Goal: Check status: Check status

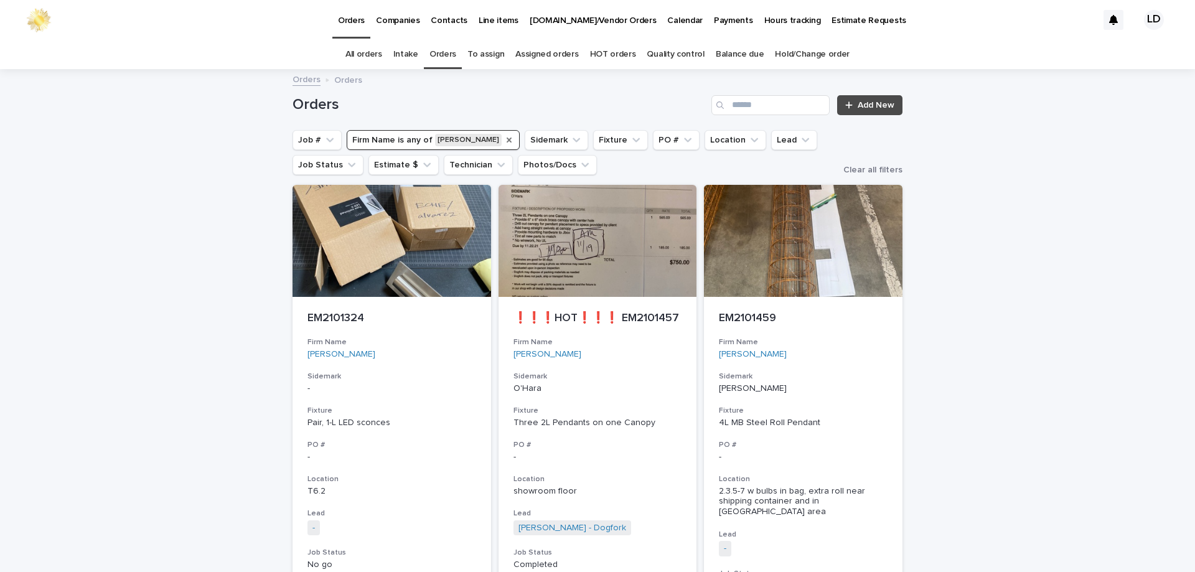
click at [504, 141] on icon "Firm Name" at bounding box center [509, 140] width 10 height 10
click at [731, 100] on input "Search" at bounding box center [771, 105] width 118 height 20
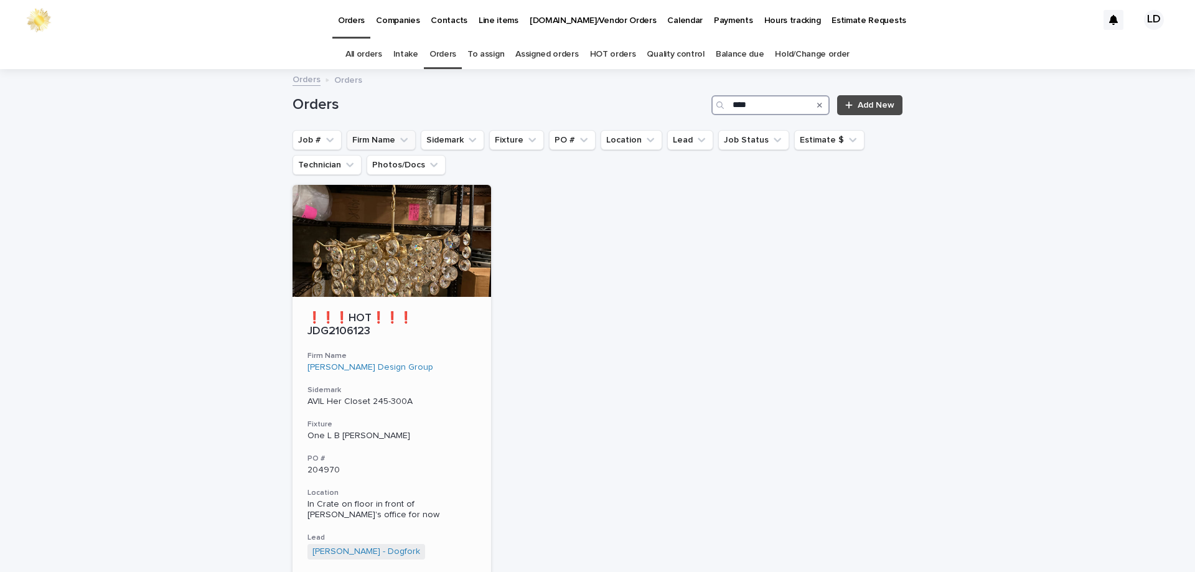
type input "****"
click at [436, 397] on p "AVIL Her Closet 245-300A" at bounding box center [392, 402] width 169 height 11
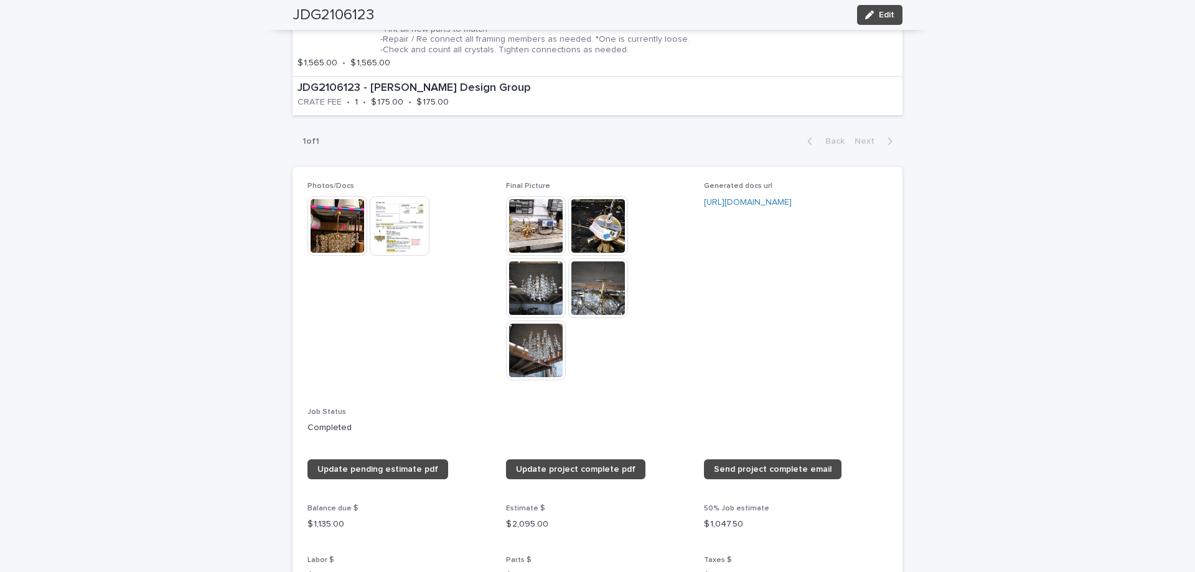
scroll to position [872, 0]
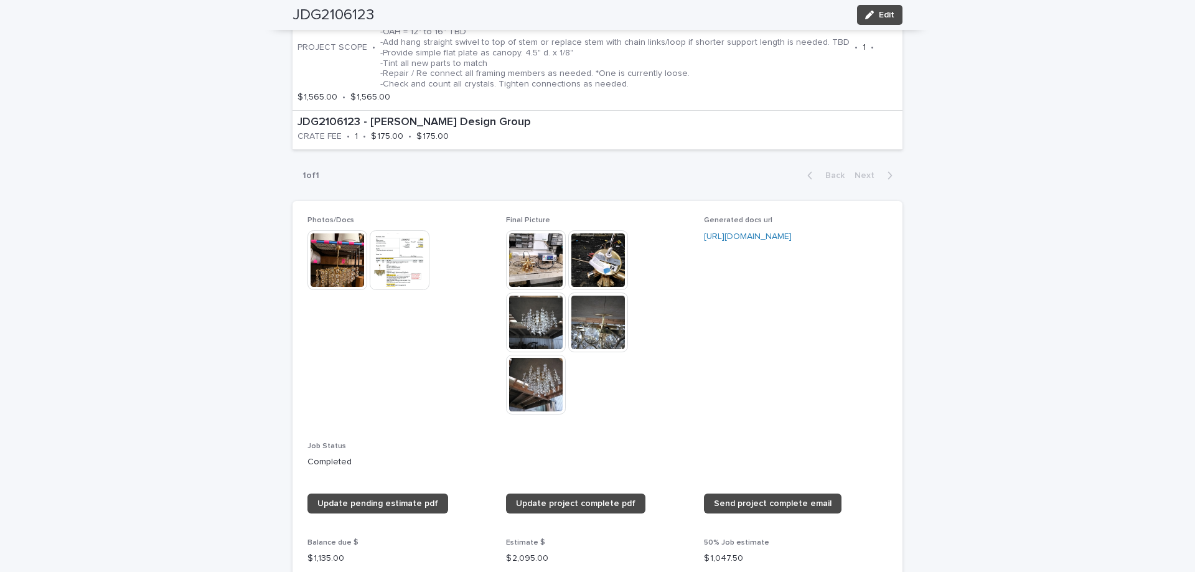
click at [388, 262] on img at bounding box center [400, 260] width 60 height 60
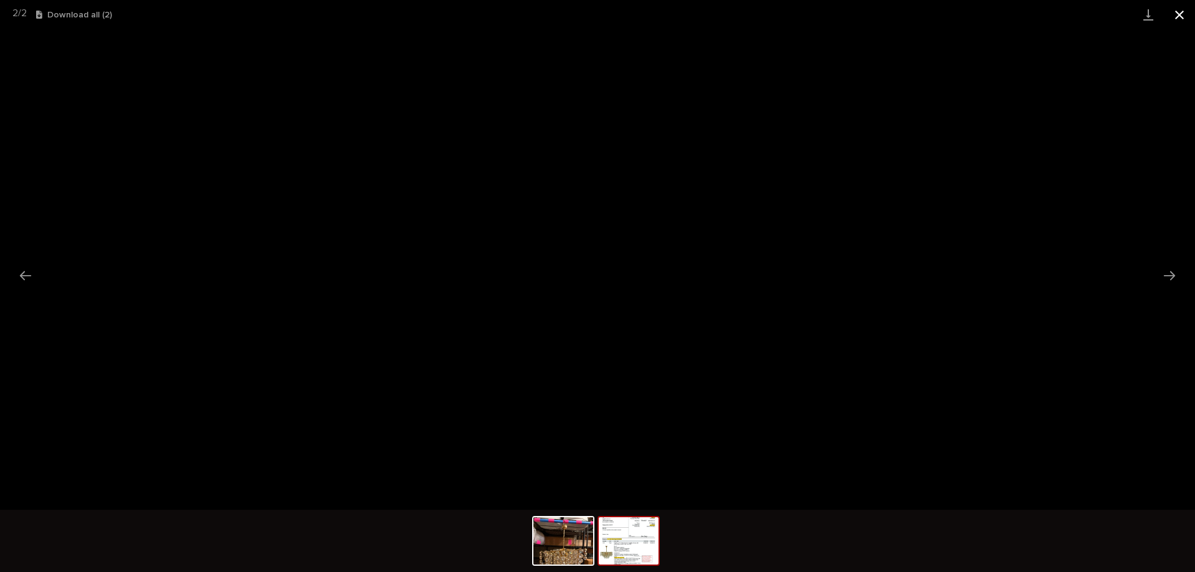
click at [1178, 9] on button "Close gallery" at bounding box center [1179, 14] width 31 height 29
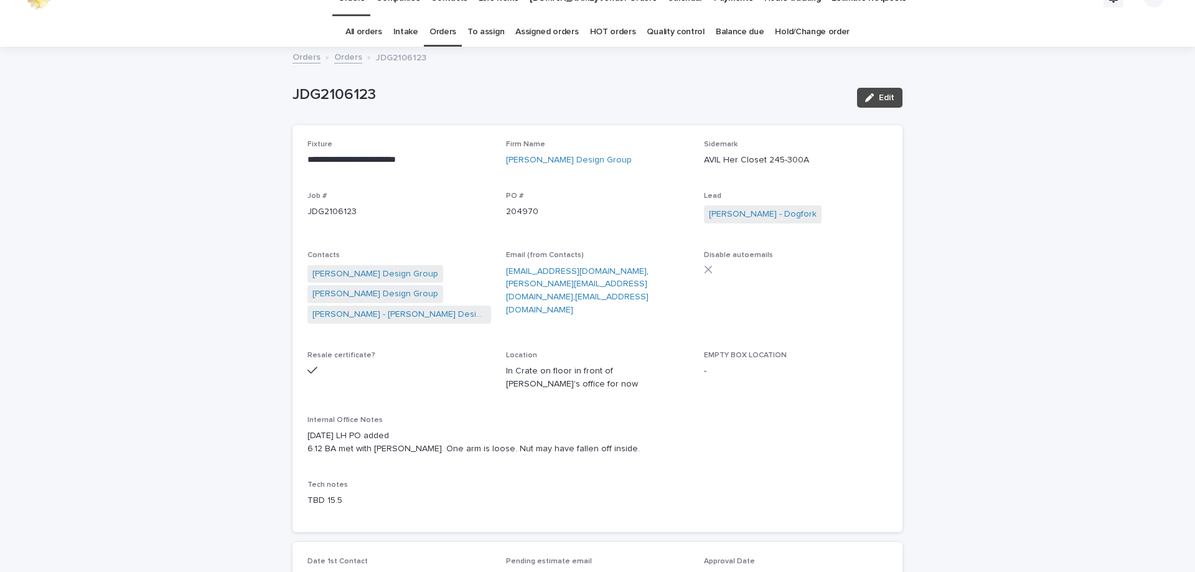
scroll to position [0, 0]
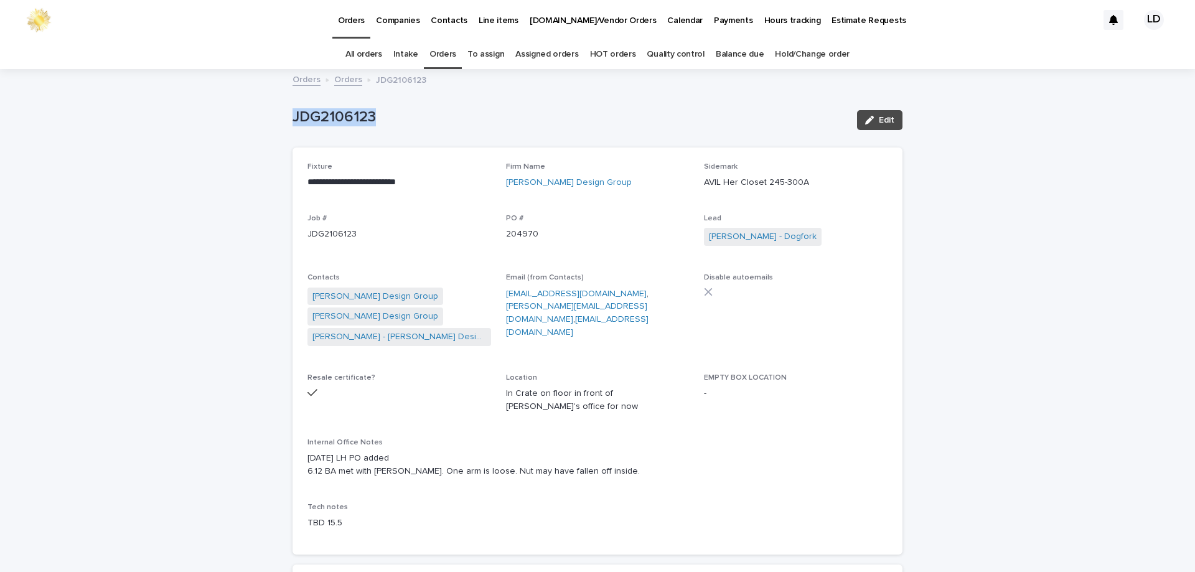
drag, startPoint x: 388, startPoint y: 113, endPoint x: 286, endPoint y: 112, distance: 102.1
copy p "JDG2106123"
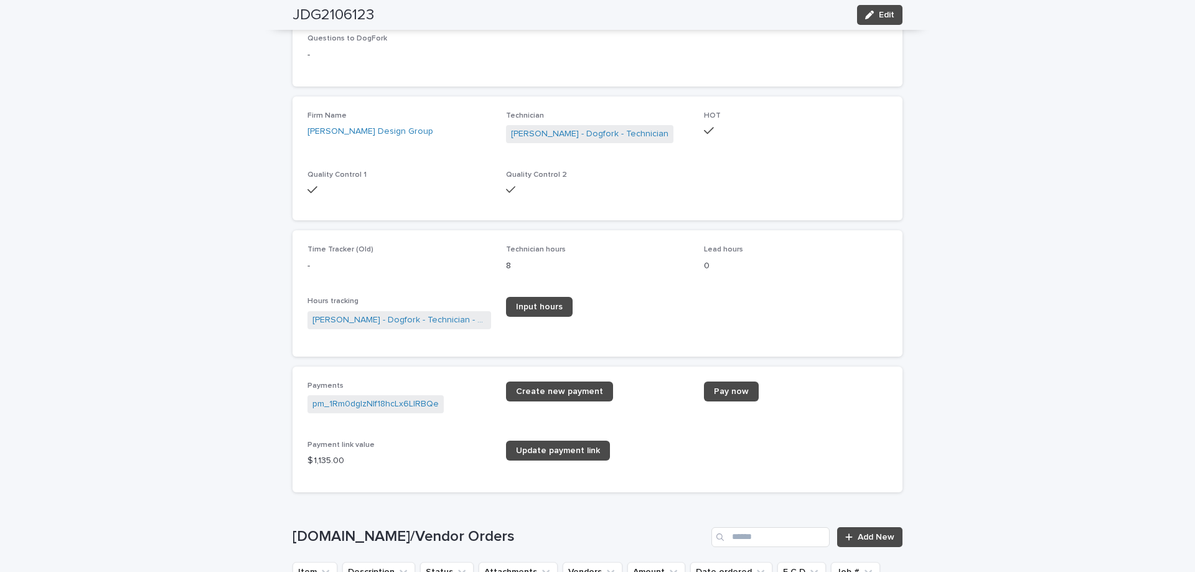
scroll to position [1556, 0]
click at [373, 405] on link "pm_1Rm0dgIzNIf18hcLx6LlRBQe" at bounding box center [376, 403] width 126 height 13
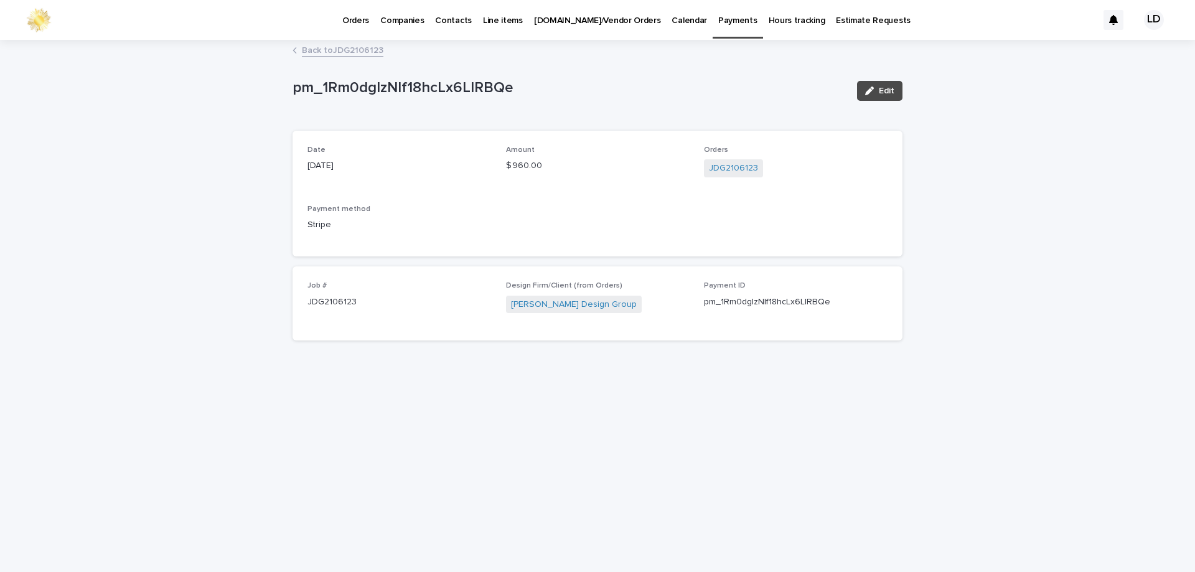
click at [342, 52] on link "Back to JDG2106123" at bounding box center [343, 49] width 82 height 14
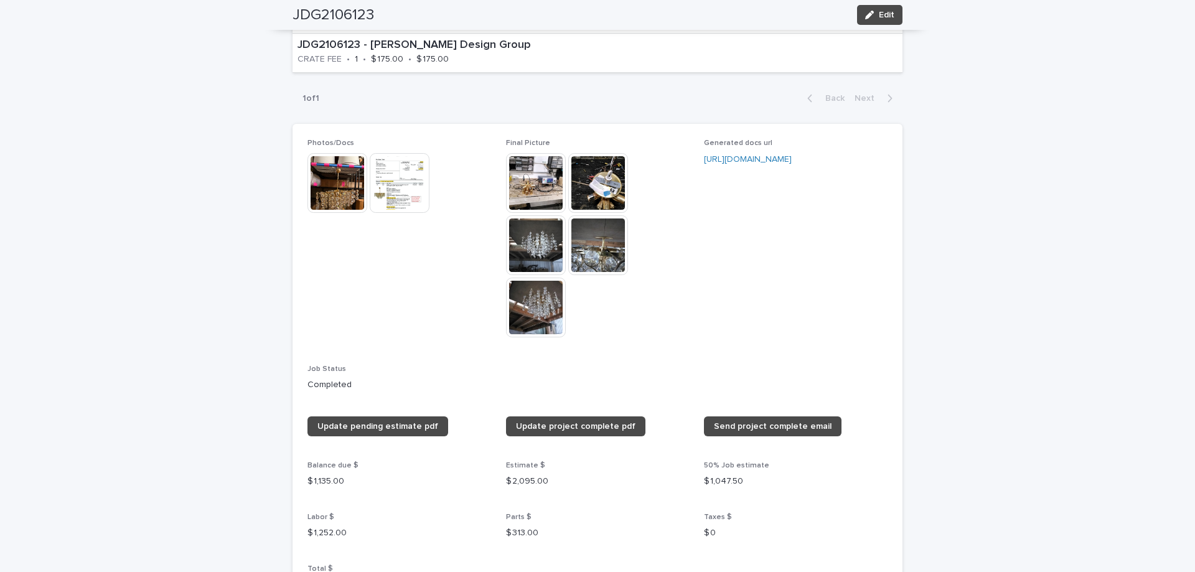
scroll to position [1098, 0]
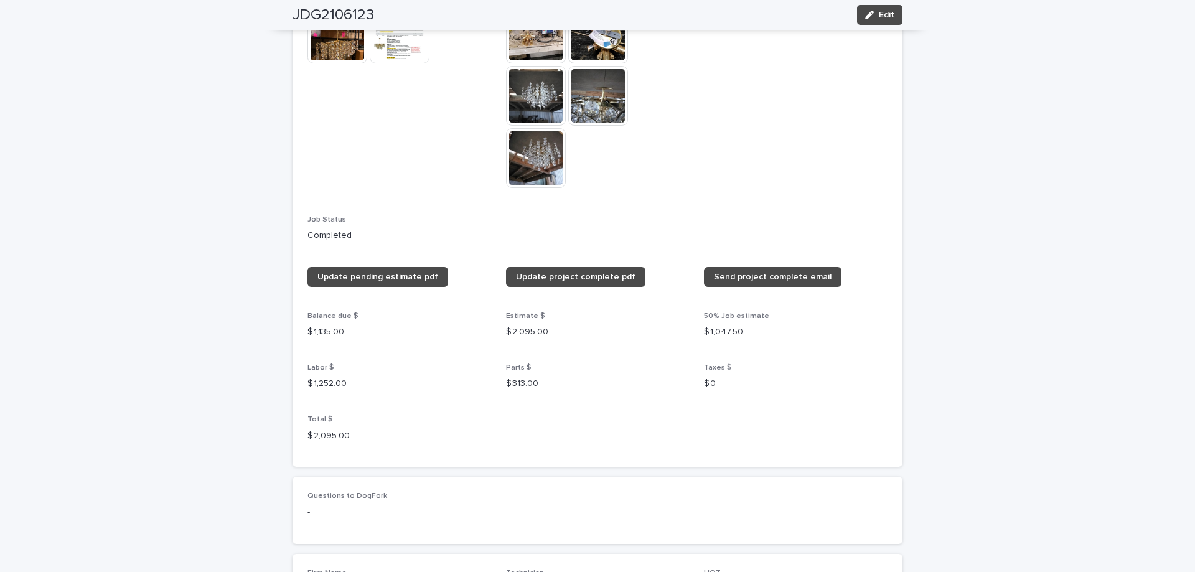
click at [390, 54] on img at bounding box center [400, 34] width 60 height 60
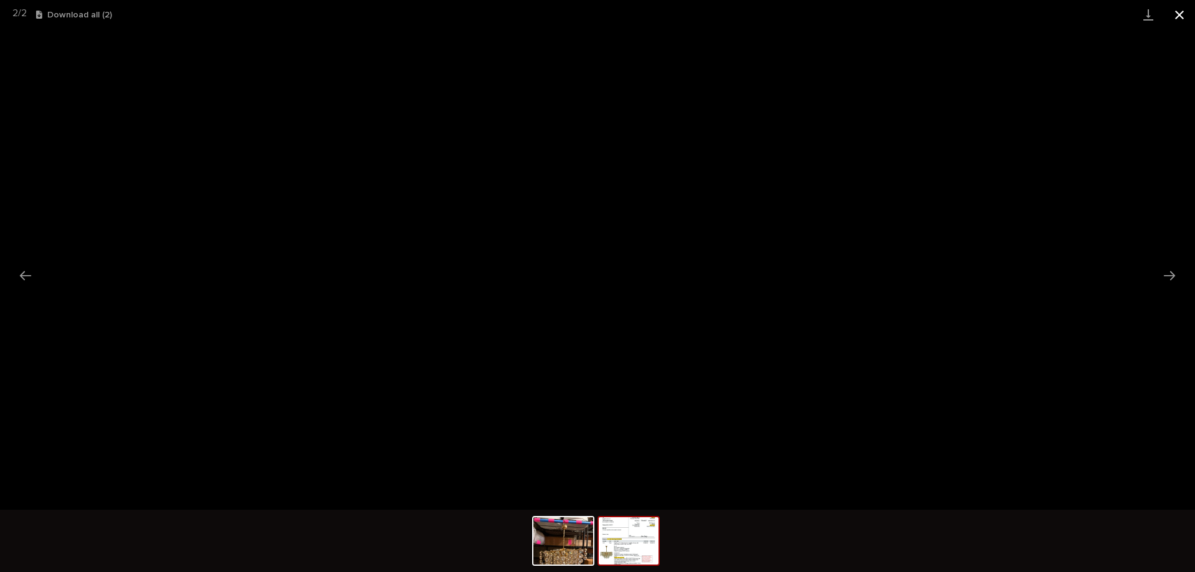
click at [1184, 21] on button "Close gallery" at bounding box center [1179, 14] width 31 height 29
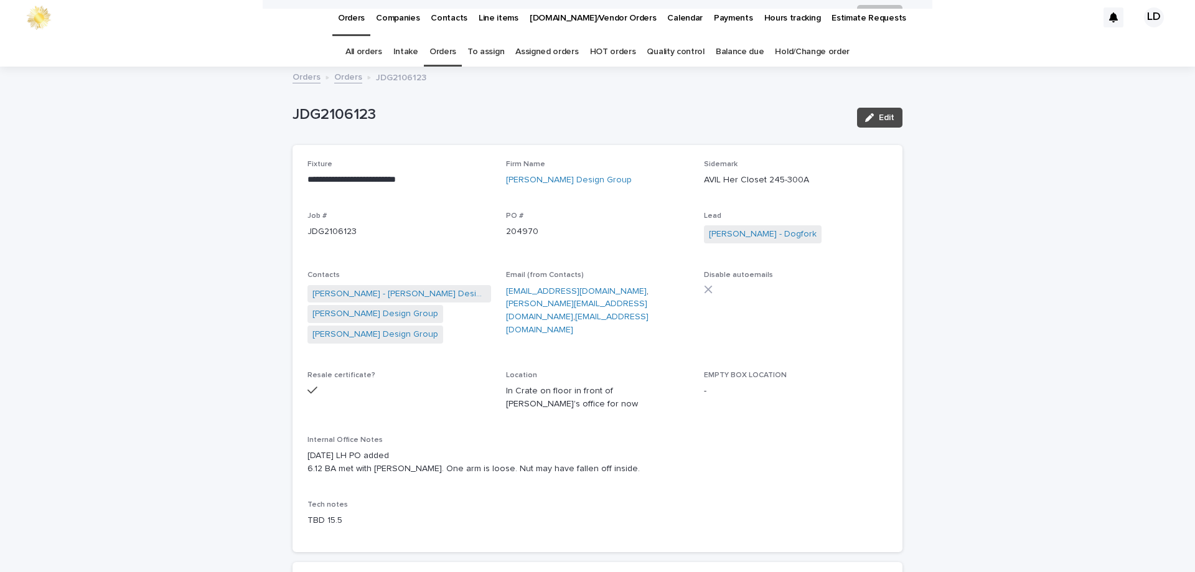
scroll to position [0, 0]
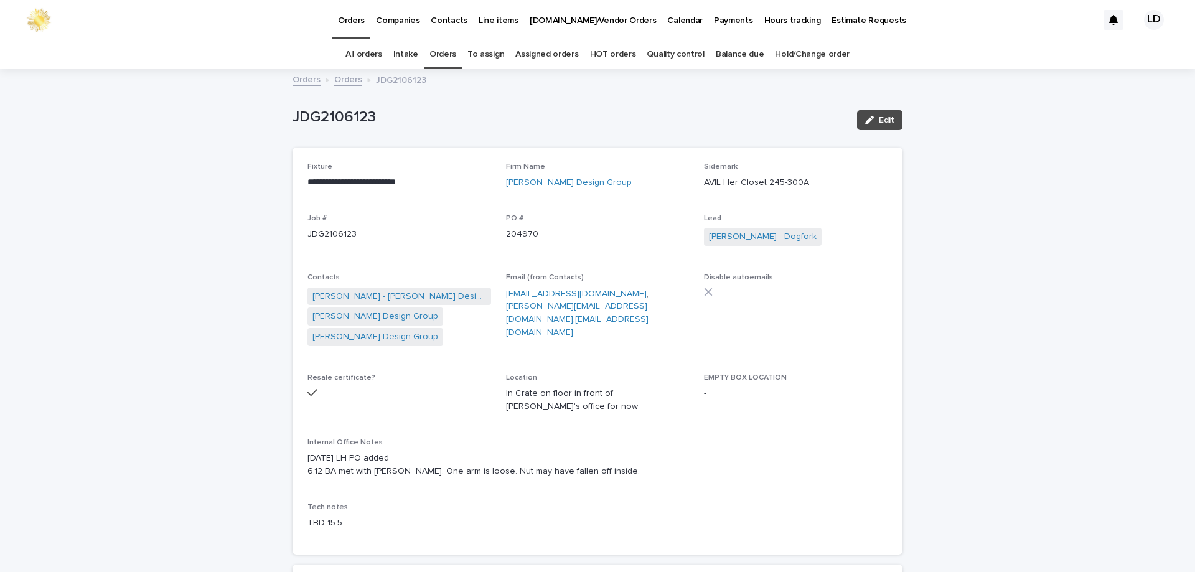
click at [432, 54] on link "Orders" at bounding box center [443, 54] width 27 height 29
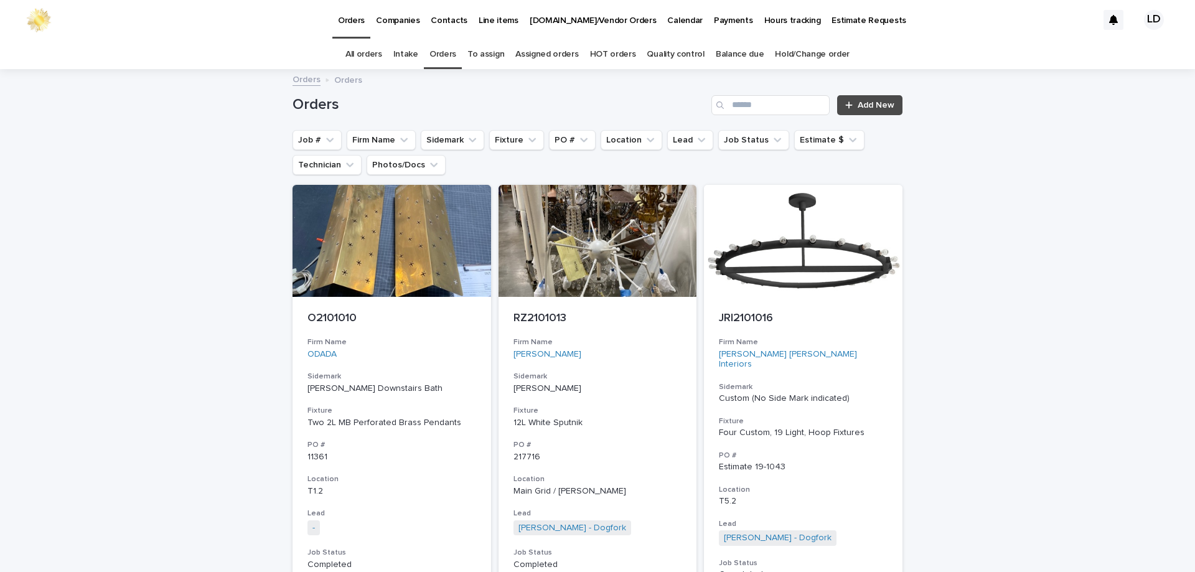
drag, startPoint x: 380, startPoint y: 134, endPoint x: 392, endPoint y: 150, distance: 19.5
click at [380, 134] on button "Firm Name" at bounding box center [381, 140] width 69 height 20
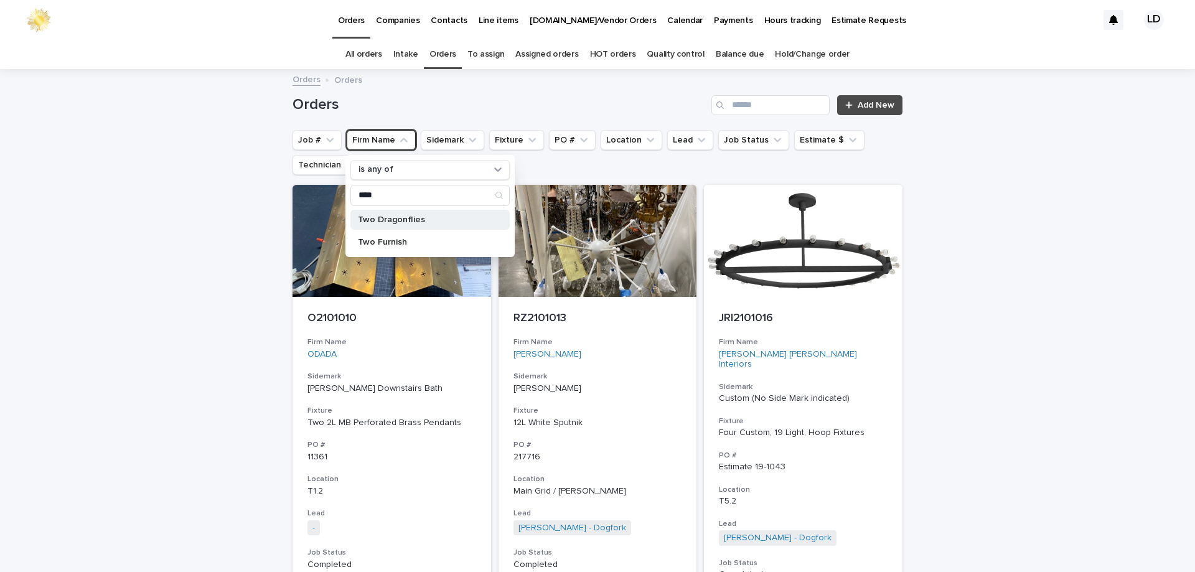
type input "***"
click at [415, 215] on p "Two Dragonflies" at bounding box center [424, 219] width 132 height 9
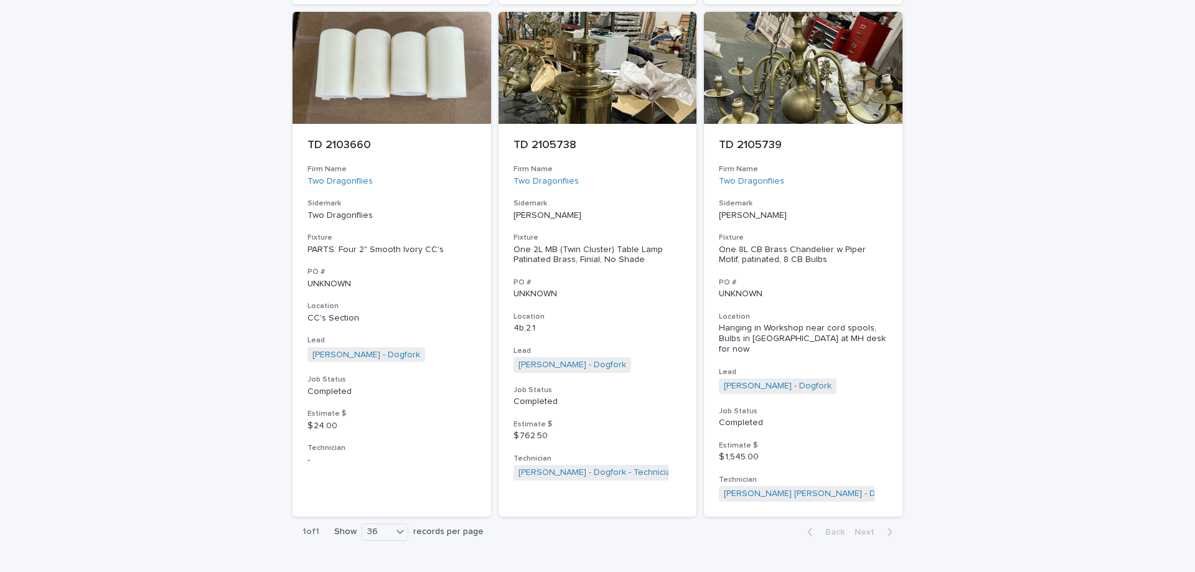
scroll to position [1183, 0]
click at [639, 198] on h3 "Sidemark" at bounding box center [598, 203] width 169 height 10
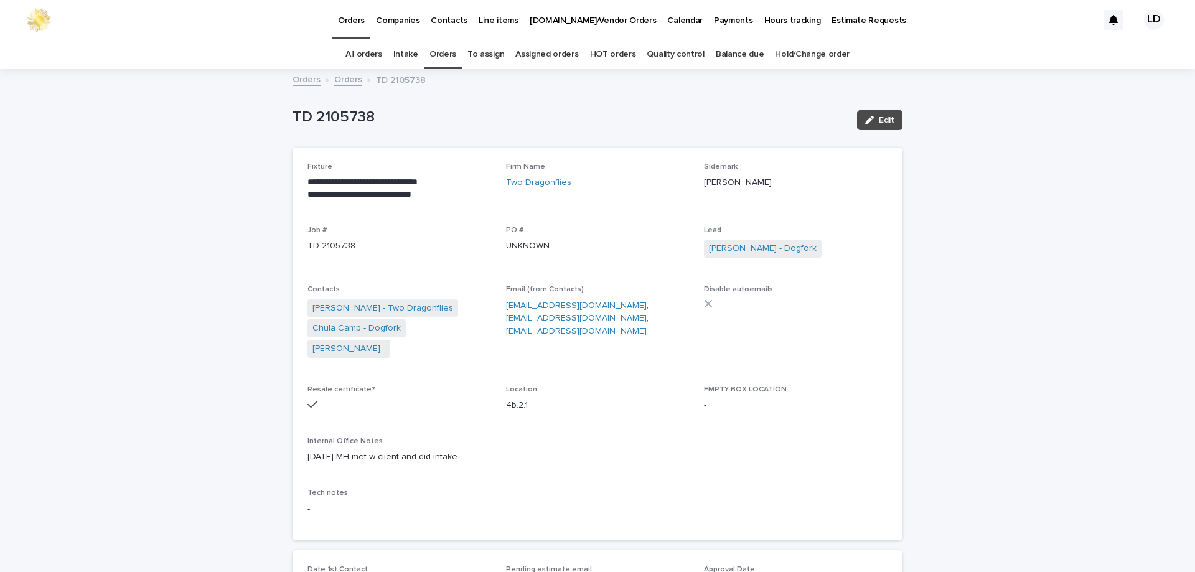
click at [448, 55] on link "Orders" at bounding box center [443, 54] width 27 height 29
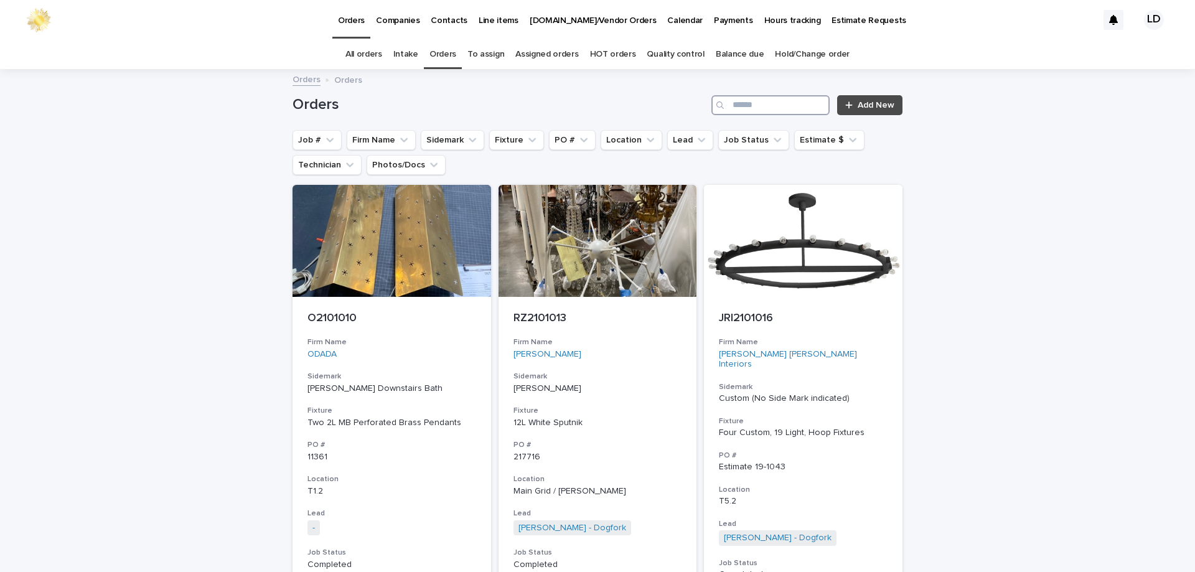
click at [761, 105] on input "Search" at bounding box center [771, 105] width 118 height 20
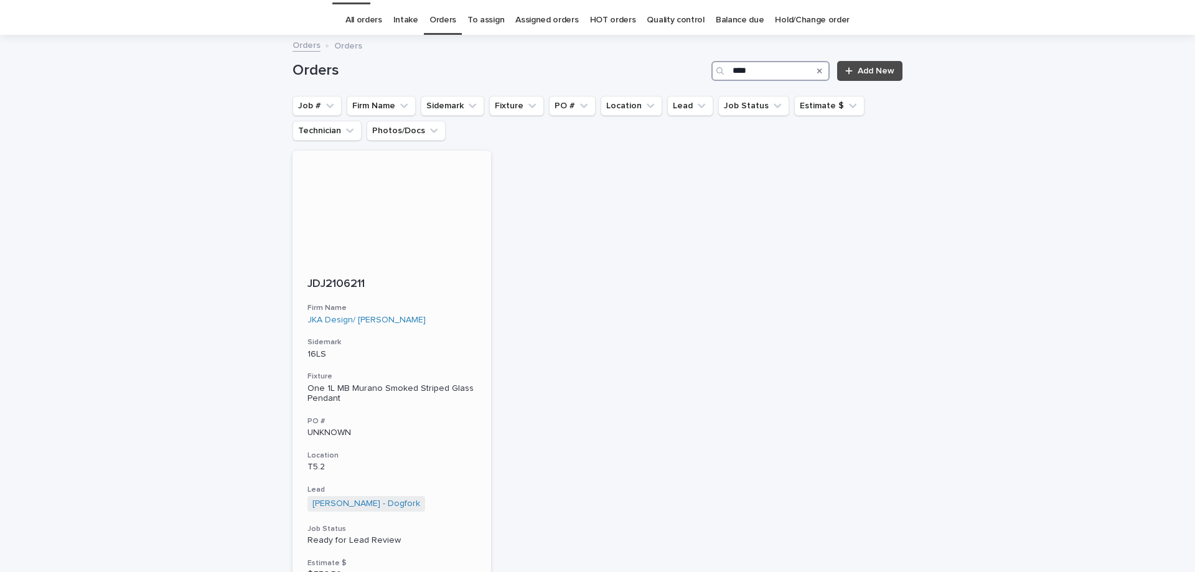
scroll to position [62, 0]
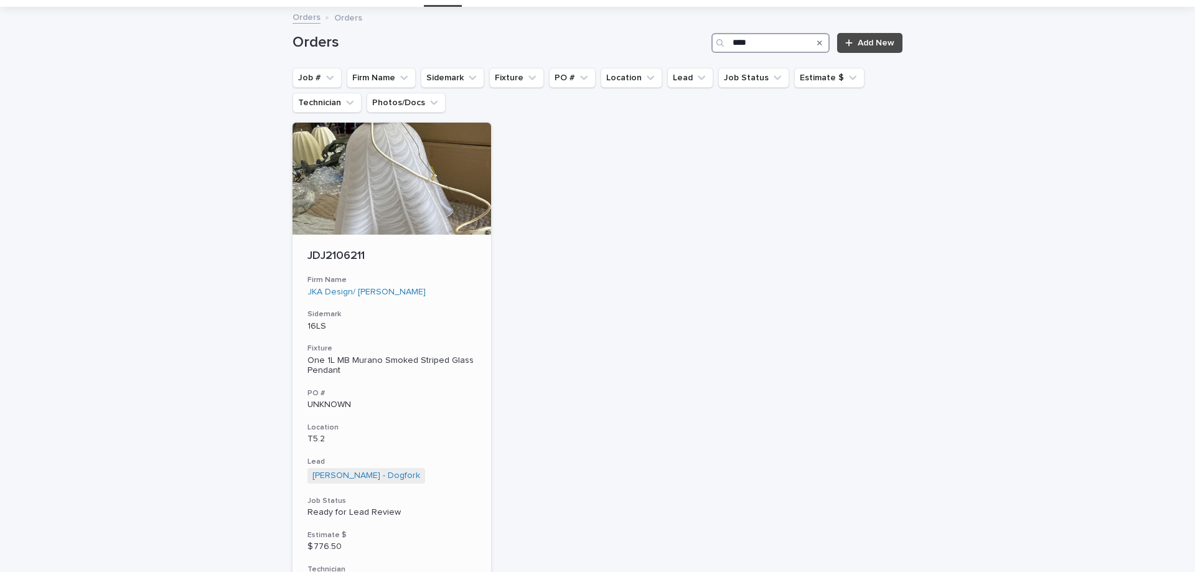
type input "****"
click at [463, 327] on p "16LS" at bounding box center [392, 326] width 169 height 11
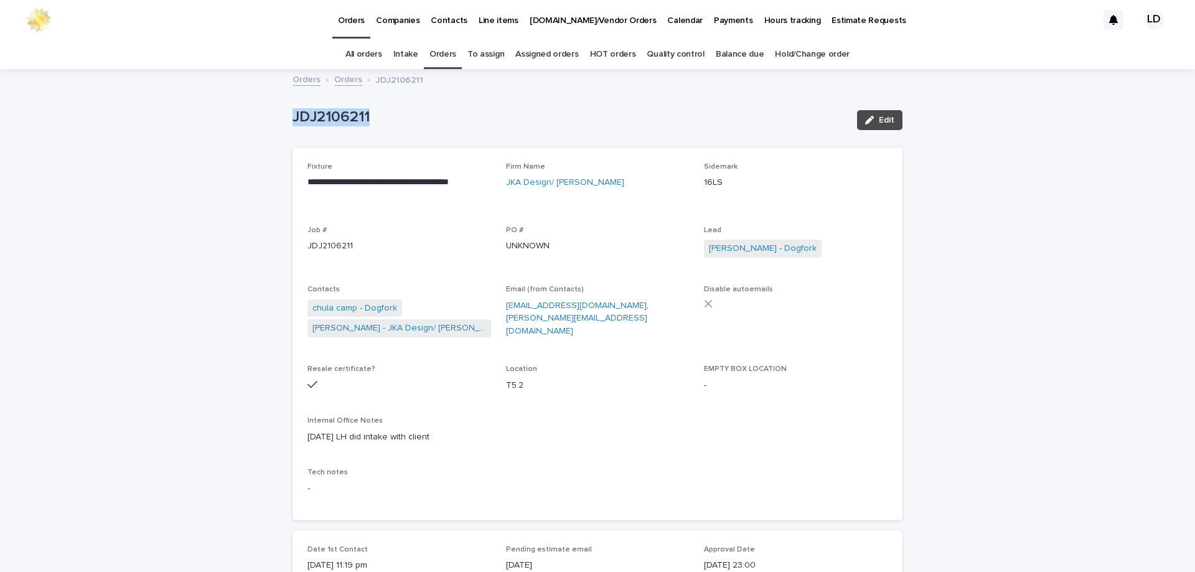
drag, startPoint x: 376, startPoint y: 118, endPoint x: 296, endPoint y: 125, distance: 80.0
copy p "JDJ2106211"
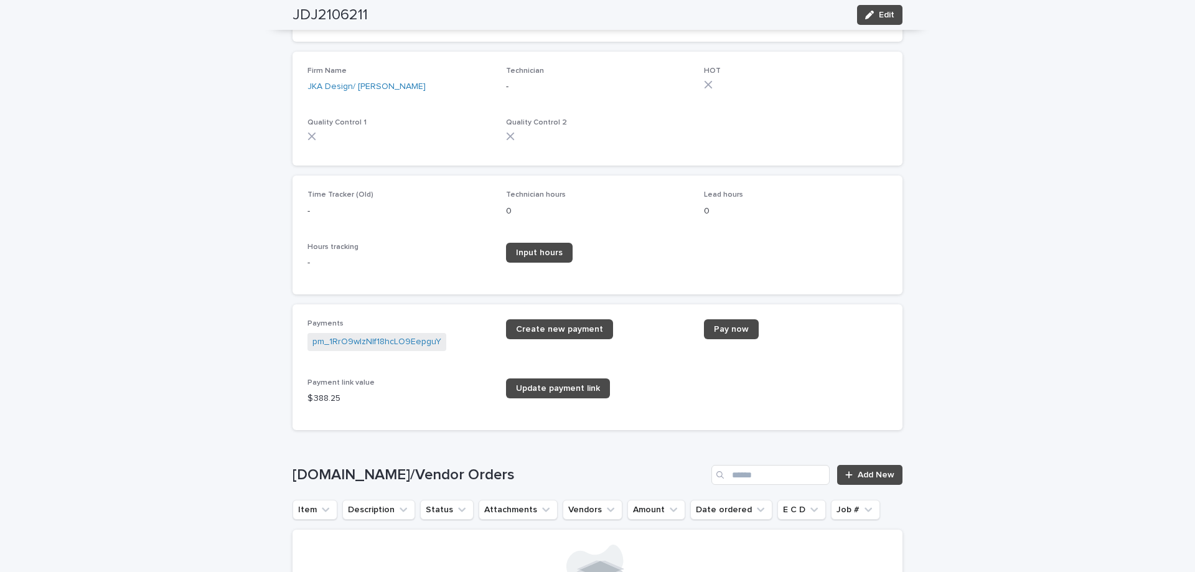
scroll to position [1743, 0]
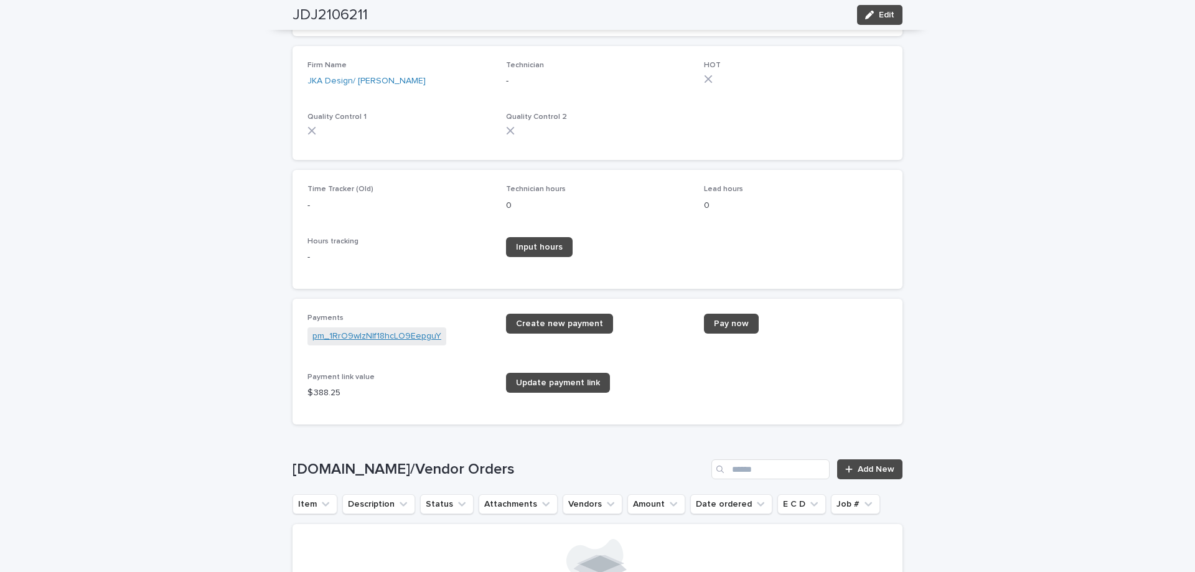
click at [373, 336] on link "pm_1RrO9wIzNIf18hcLO9EepguY" at bounding box center [377, 336] width 129 height 13
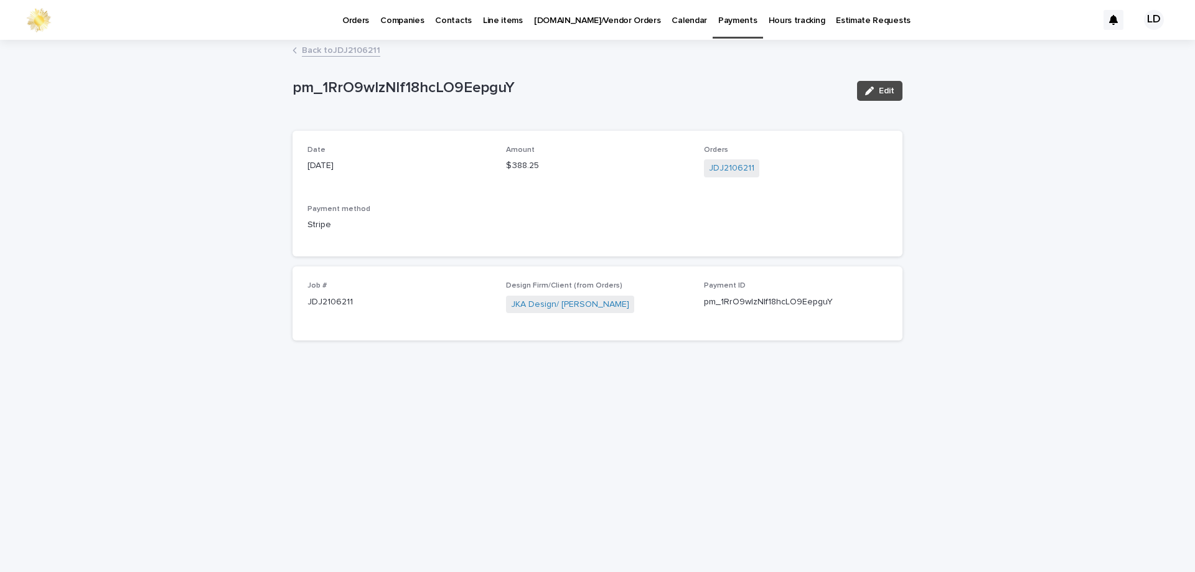
click at [331, 47] on link "Back to JDJ2106211" at bounding box center [341, 49] width 78 height 14
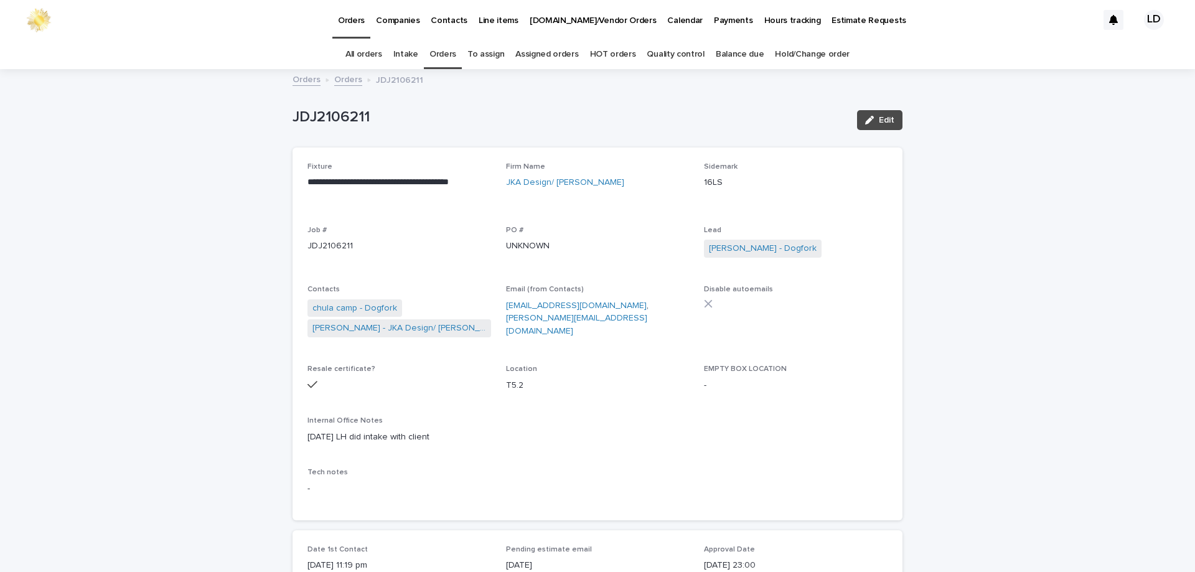
scroll to position [40, 0]
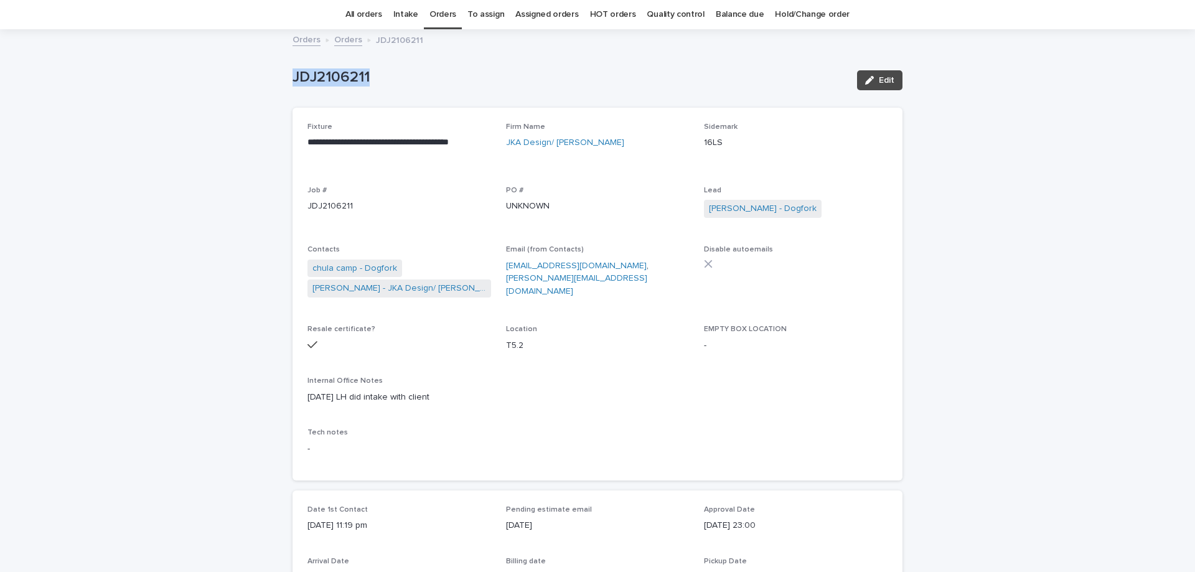
drag, startPoint x: 394, startPoint y: 99, endPoint x: 284, endPoint y: 86, distance: 110.3
copy p "JDJ2106211"
click at [446, 19] on link "Orders" at bounding box center [443, 14] width 27 height 29
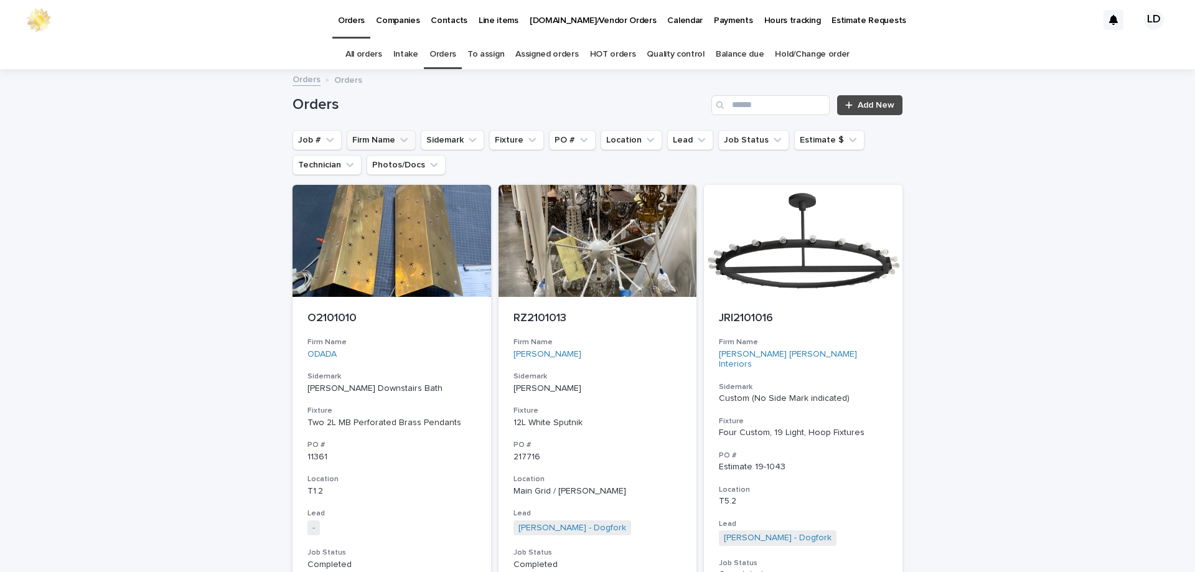
click at [396, 147] on button "Firm Name" at bounding box center [381, 140] width 69 height 20
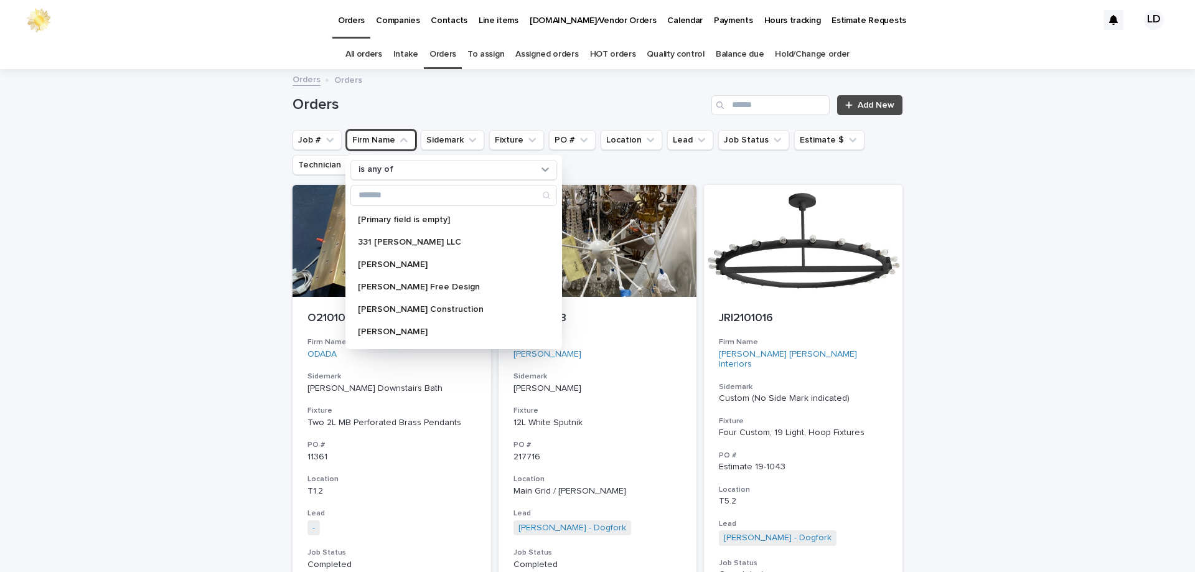
type input "*"
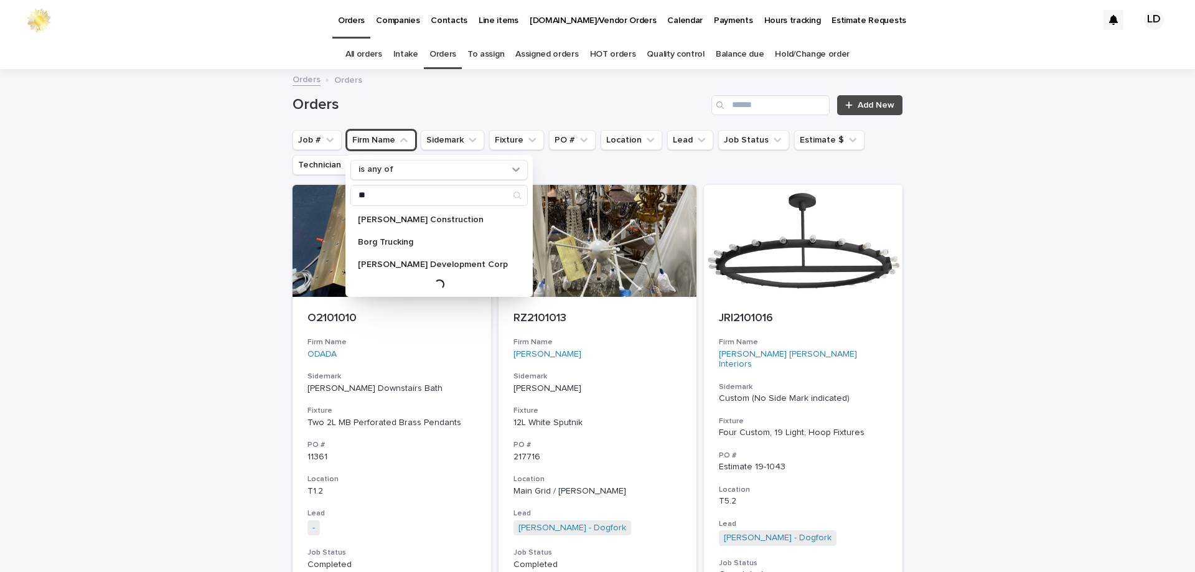
type input "*"
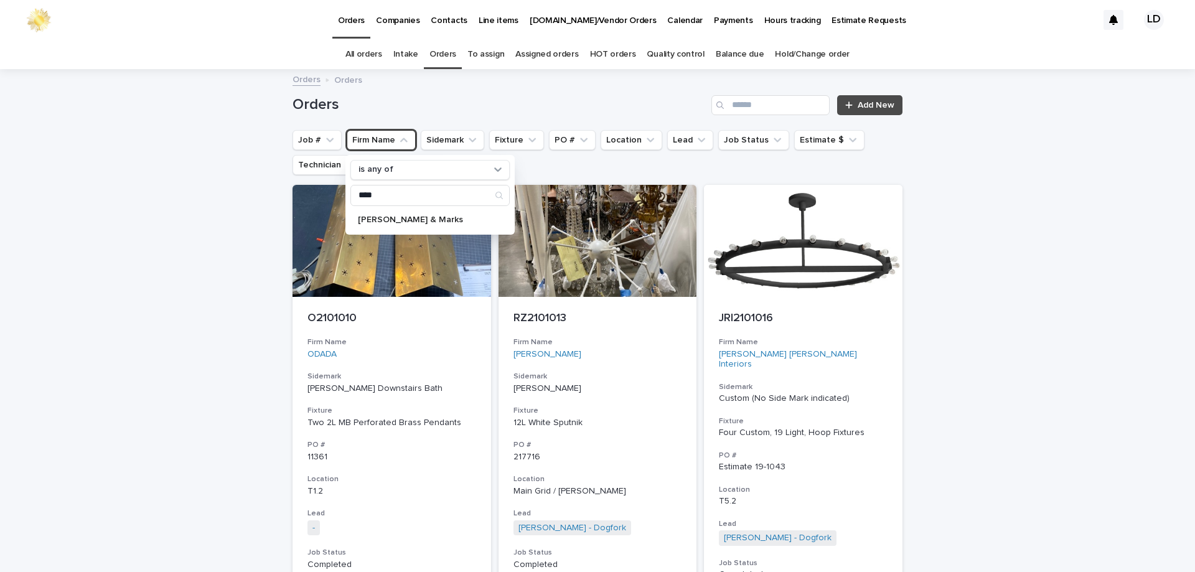
type input "****"
click at [410, 222] on p "[PERSON_NAME] & Marks" at bounding box center [424, 219] width 132 height 9
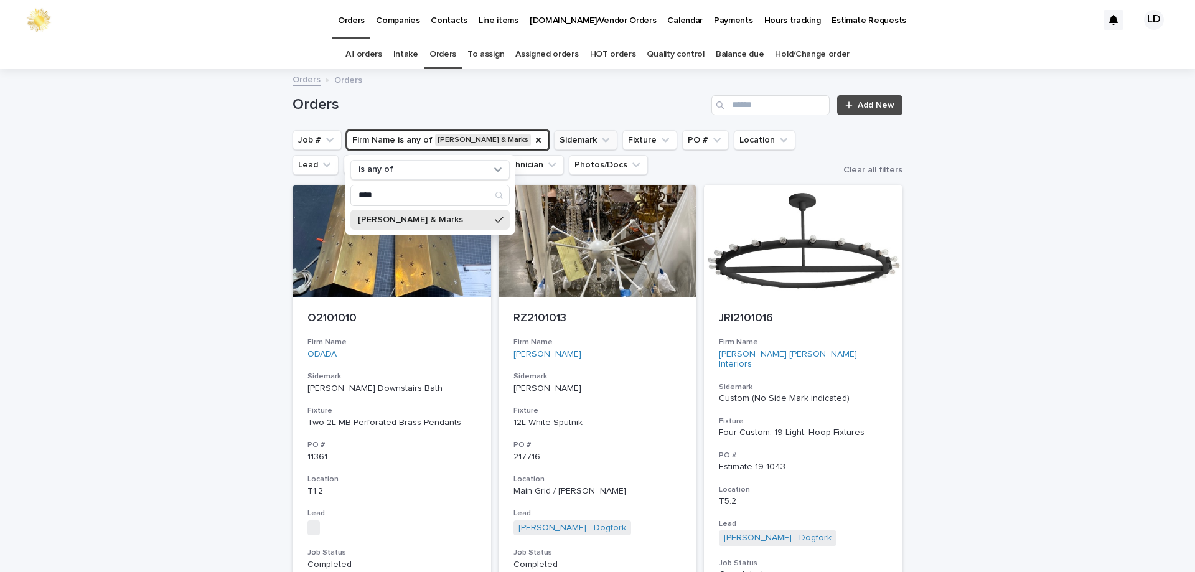
click at [599, 146] on icon "Sidemark" at bounding box center [605, 140] width 12 height 12
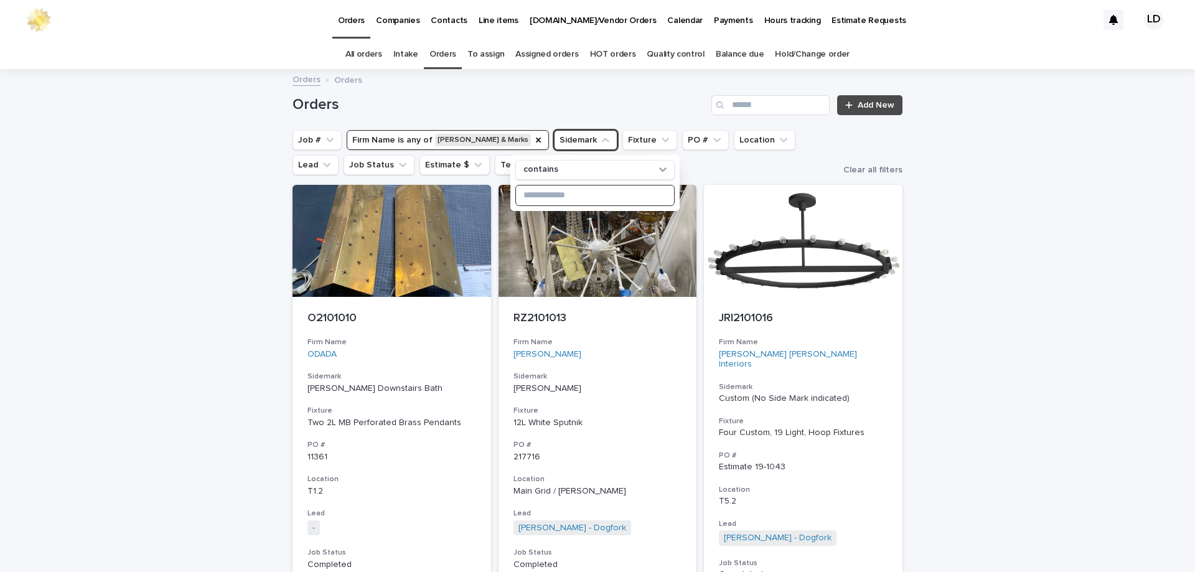
click at [568, 192] on input at bounding box center [595, 196] width 158 height 20
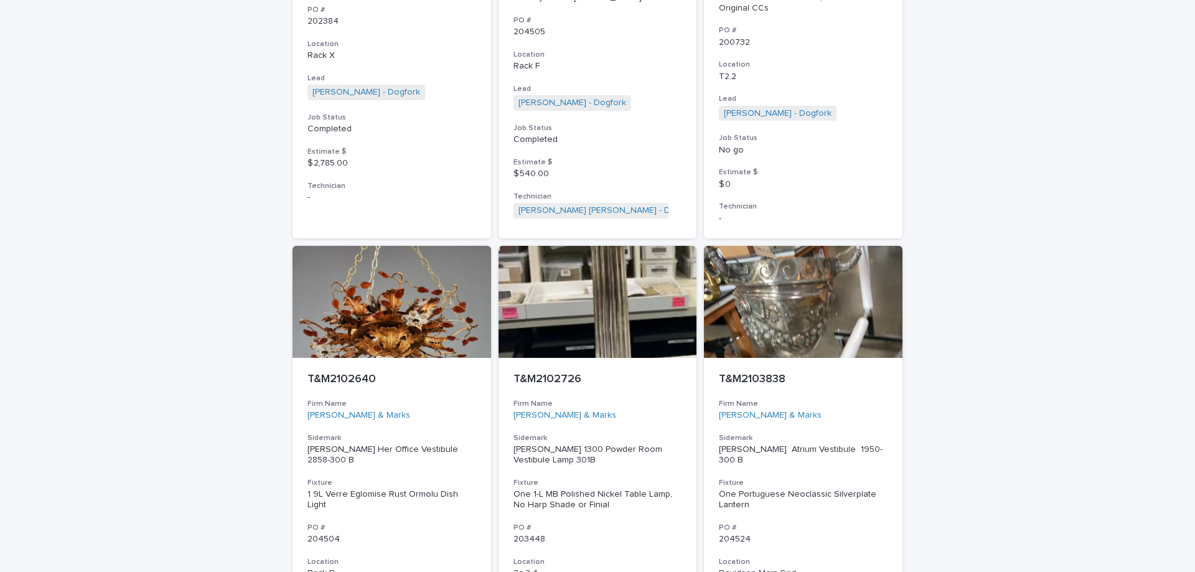
scroll to position [5633, 0]
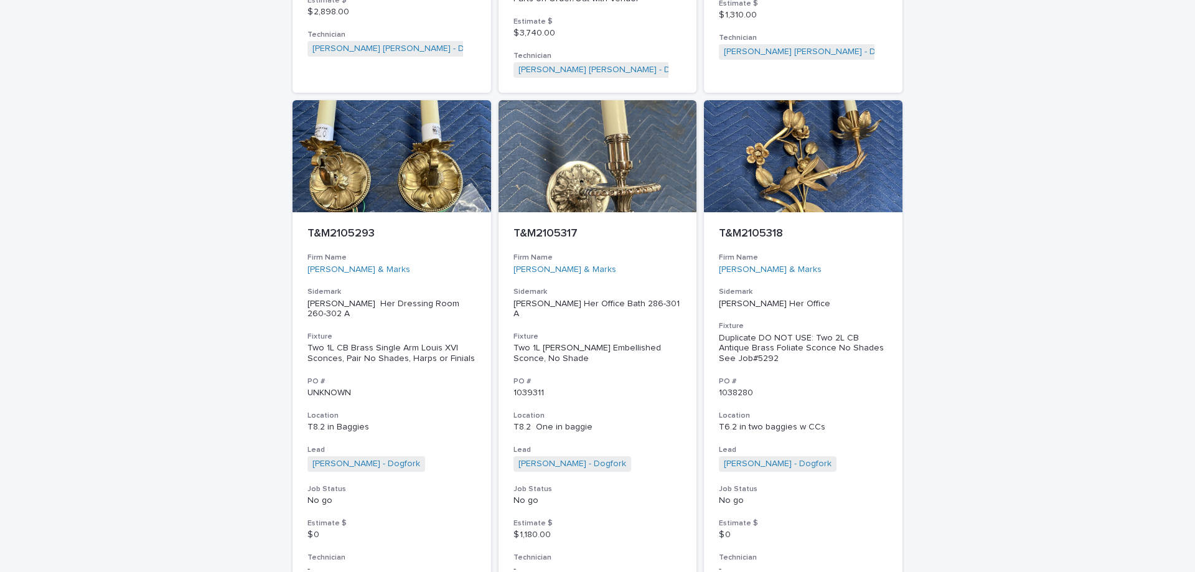
type input "*******"
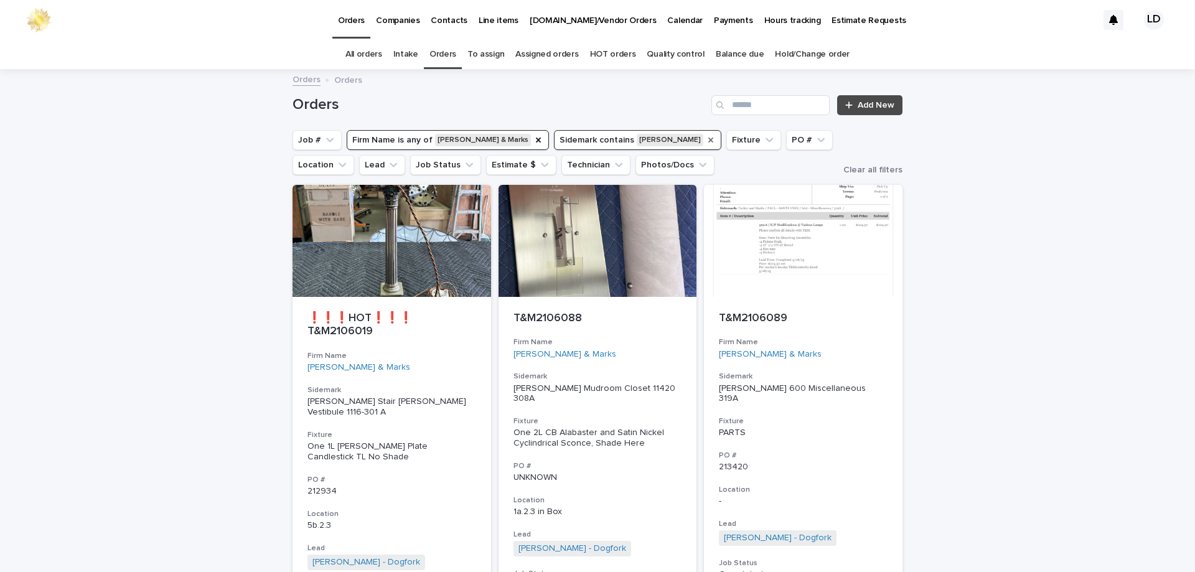
click at [706, 142] on icon "Sidemark" at bounding box center [711, 140] width 10 height 10
click at [534, 141] on icon "Firm Name" at bounding box center [539, 140] width 10 height 10
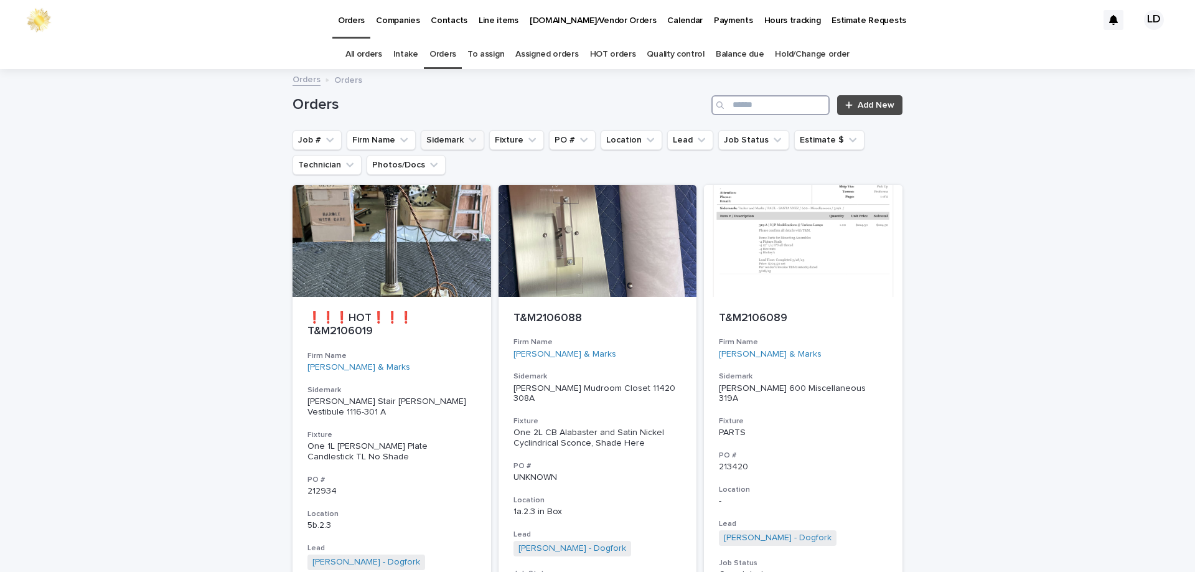
click at [728, 107] on input "Search" at bounding box center [771, 105] width 118 height 20
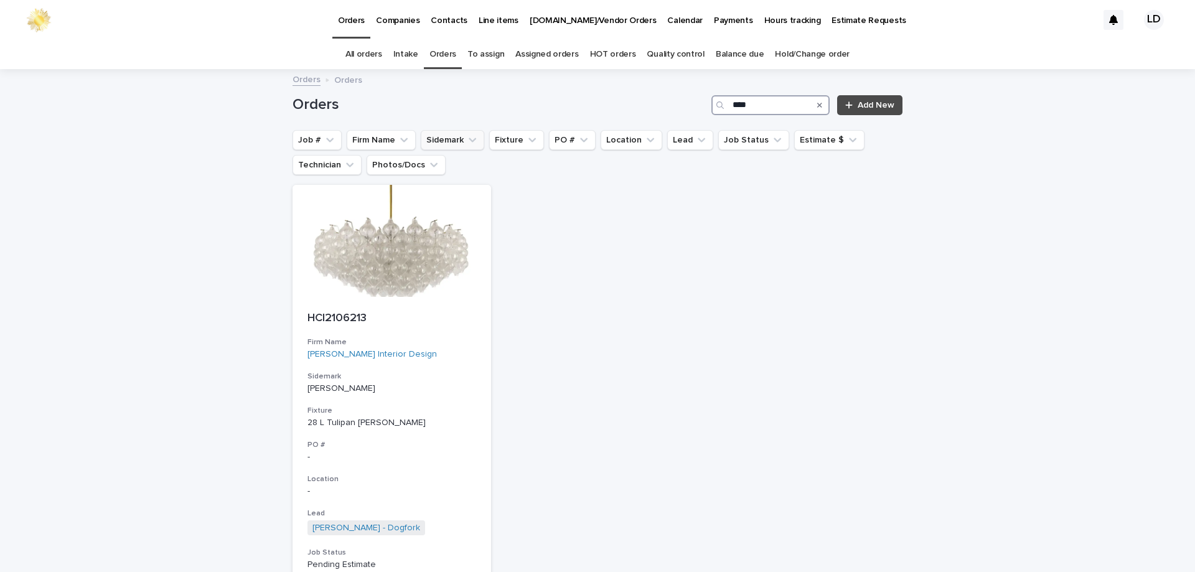
drag, startPoint x: 764, startPoint y: 103, endPoint x: 722, endPoint y: 104, distance: 42.3
click at [722, 104] on div "****" at bounding box center [771, 105] width 118 height 20
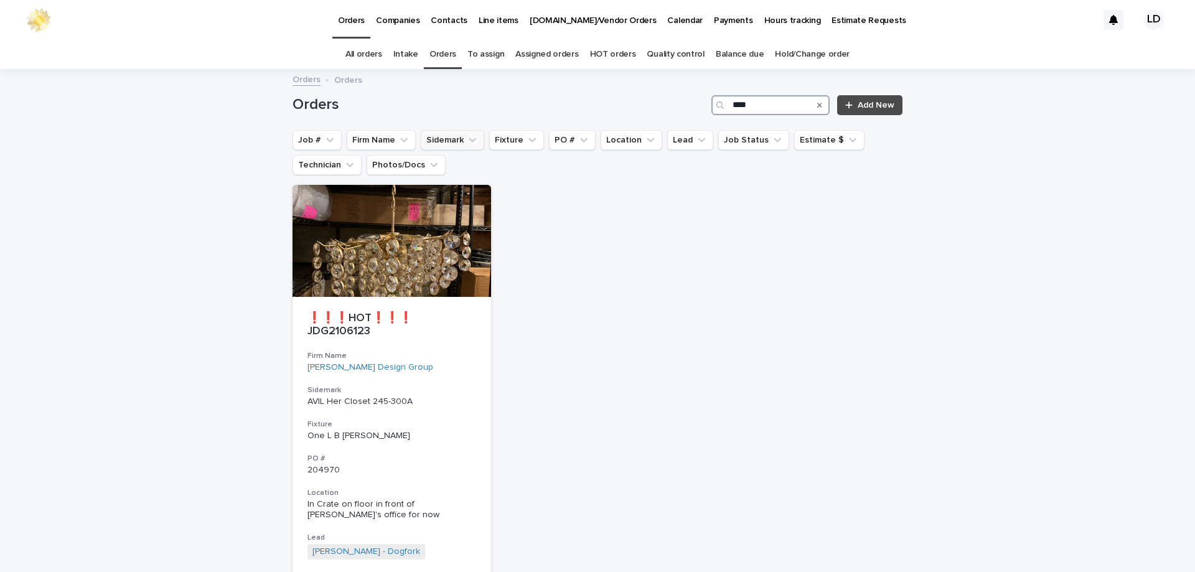
type input "****"
click at [748, 426] on div "❗❗❗HOT❗❗❗ JDG2106123 Firm Name [PERSON_NAME] Design Group Sidemark AVIL Her Clo…" at bounding box center [598, 433] width 610 height 497
click at [428, 371] on div "❗❗❗HOT❗❗❗ JDG2106123 Firm Name [PERSON_NAME] Design Group Sidemark AVIL Her Clo…" at bounding box center [392, 489] width 199 height 385
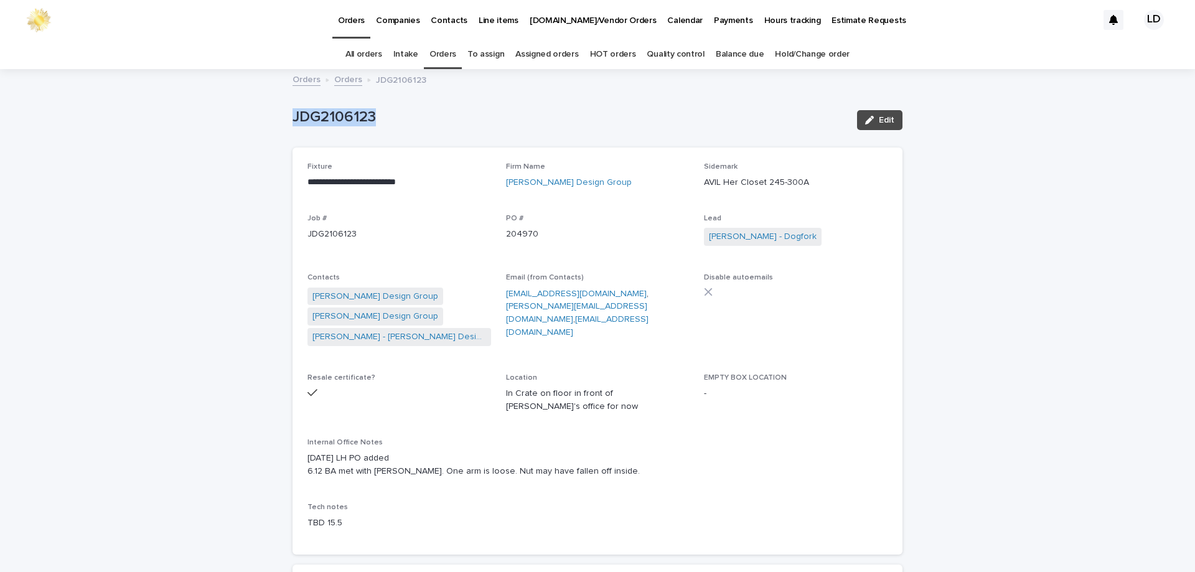
drag, startPoint x: 370, startPoint y: 116, endPoint x: 281, endPoint y: 116, distance: 89.6
copy p "JDG2106123"
click at [733, 56] on link "Balance due" at bounding box center [740, 54] width 49 height 29
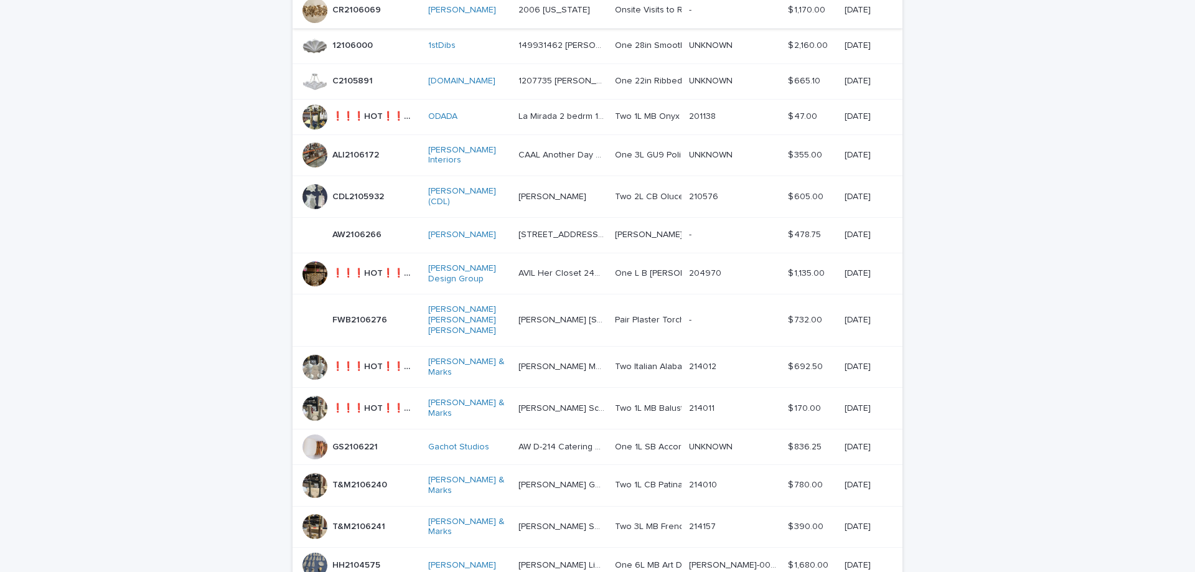
scroll to position [204, 0]
